Goal: Information Seeking & Learning: Learn about a topic

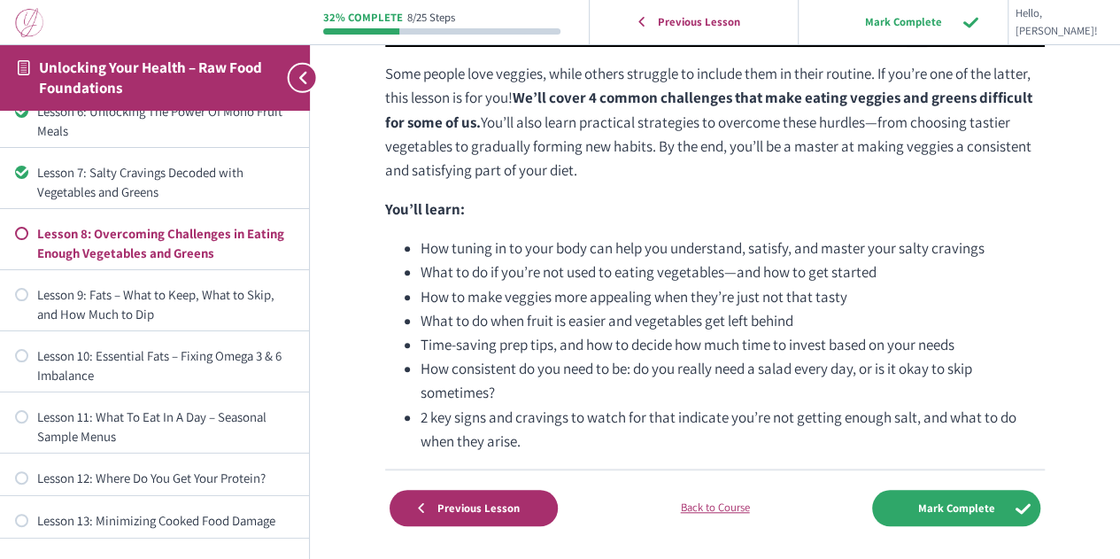
scroll to position [639, 0]
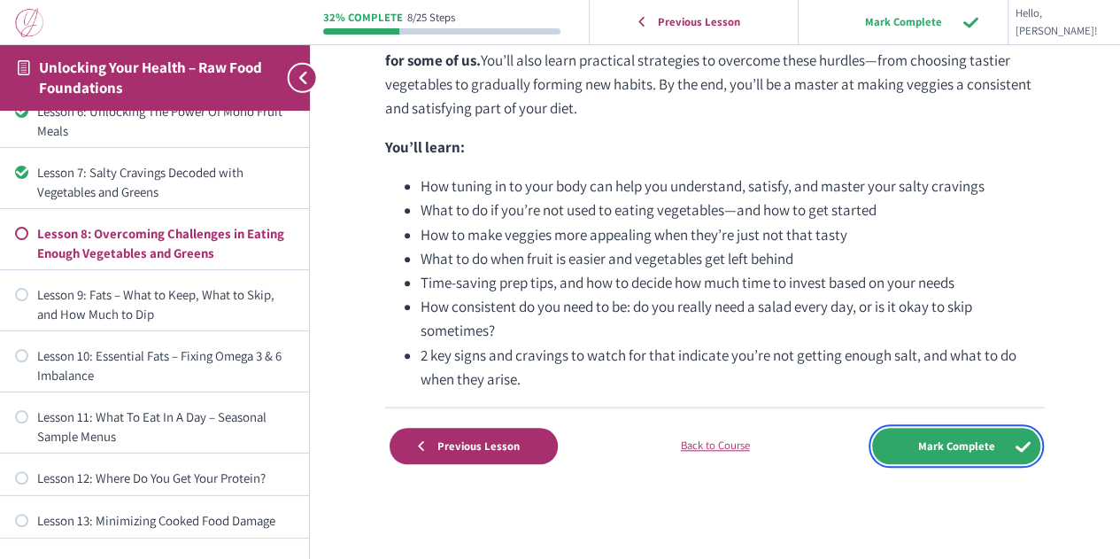
click at [983, 447] on input "Mark Complete" at bounding box center [956, 446] width 168 height 36
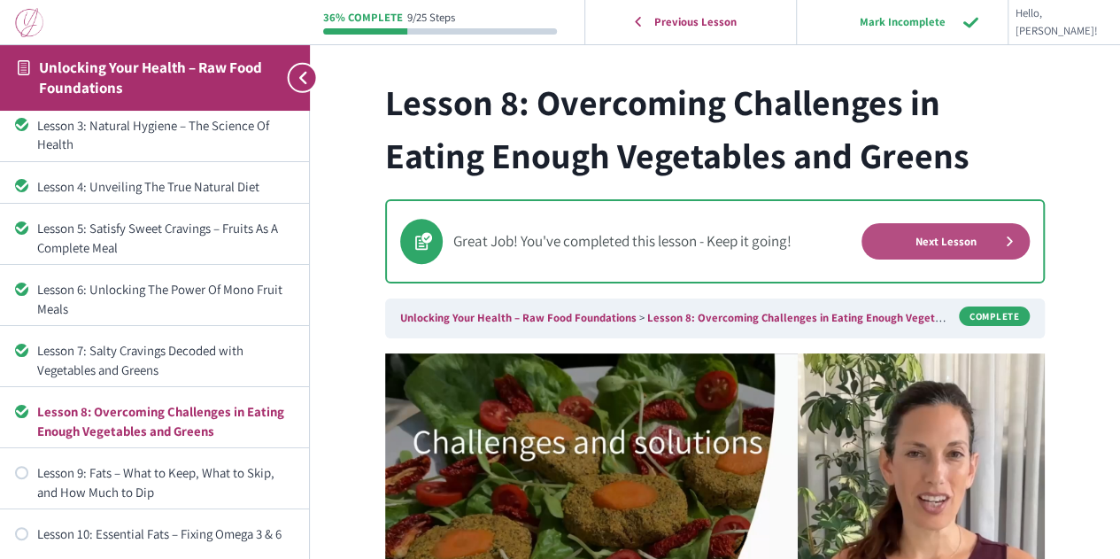
scroll to position [157, 0]
click at [909, 231] on link "Next Lesson" at bounding box center [946, 241] width 168 height 36
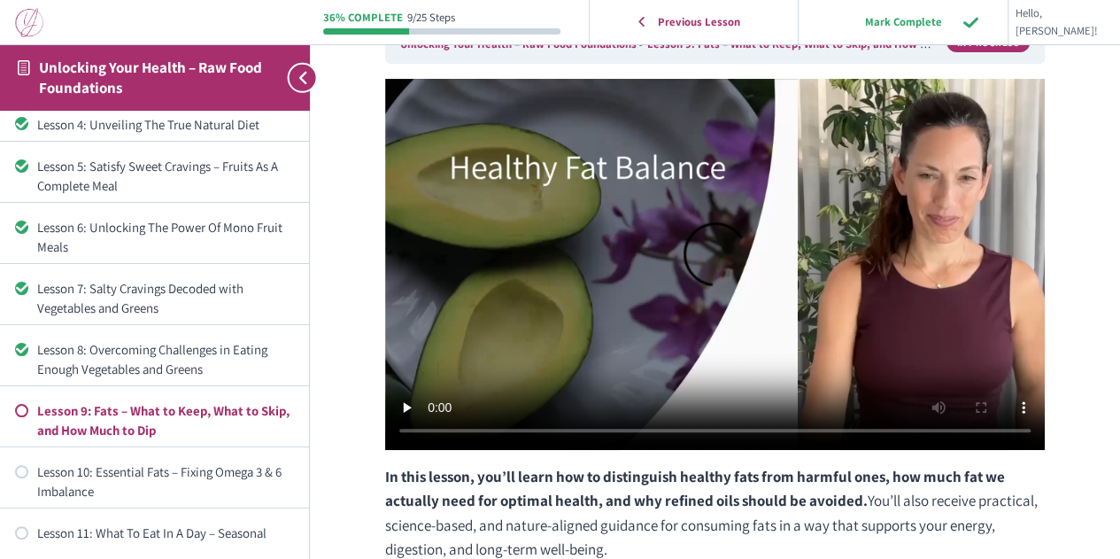
scroll to position [177, 0]
